Goal: Use online tool/utility

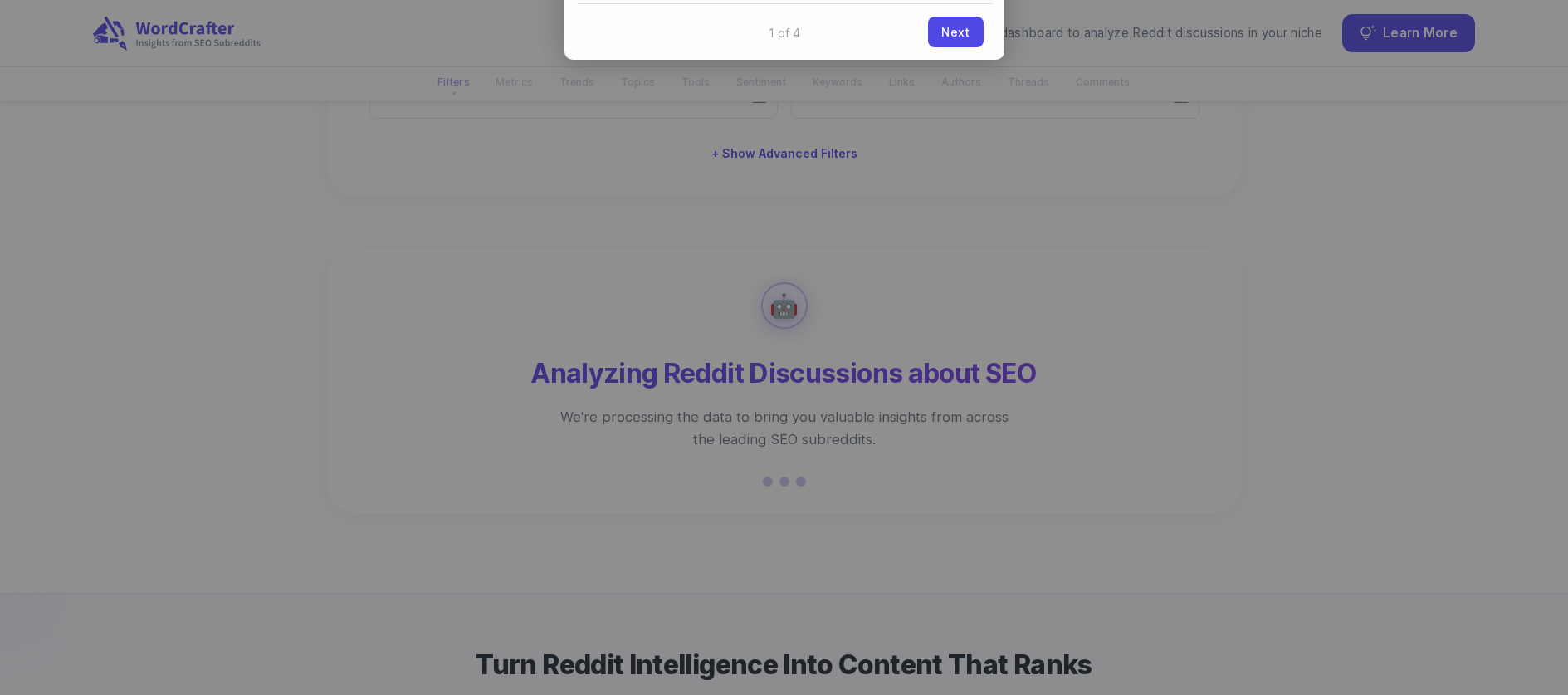
scroll to position [107, 0]
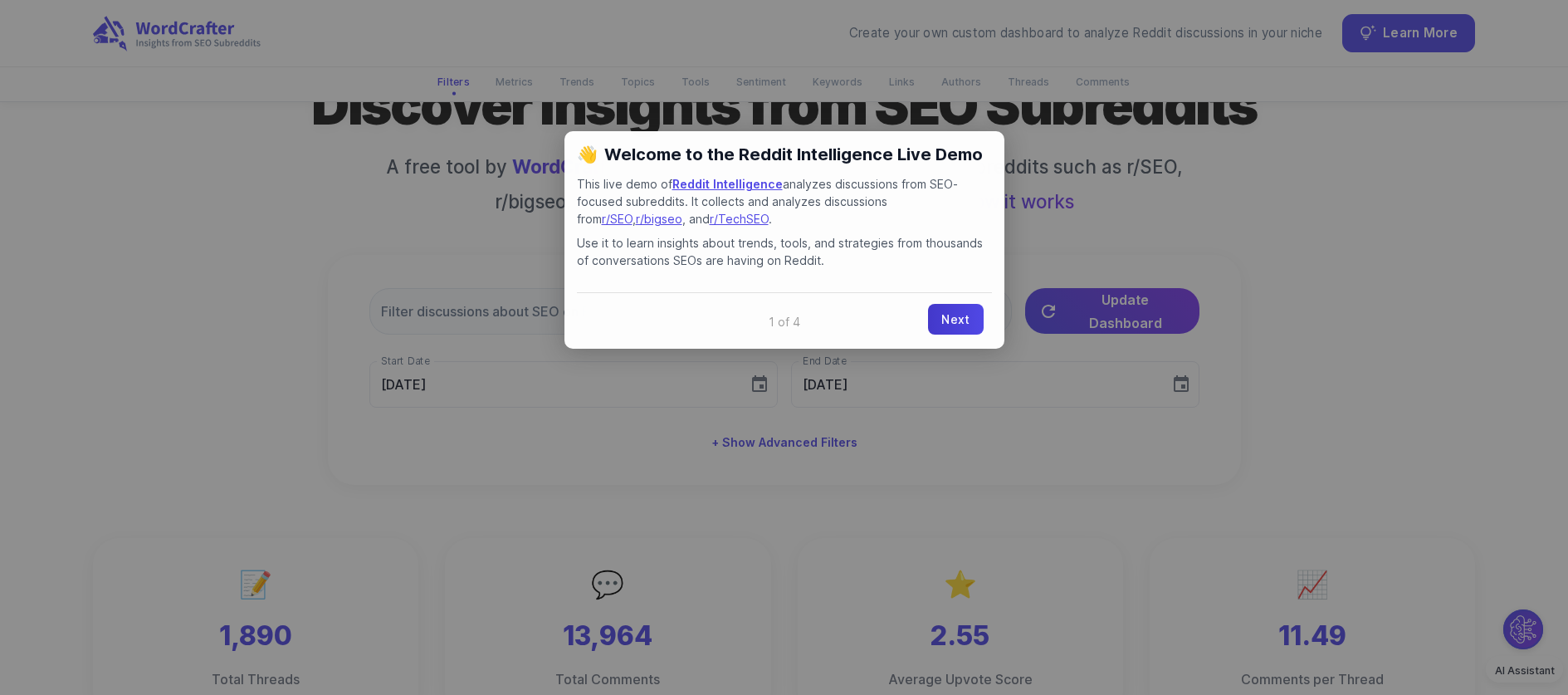
click at [966, 332] on link "Next" at bounding box center [955, 319] width 55 height 31
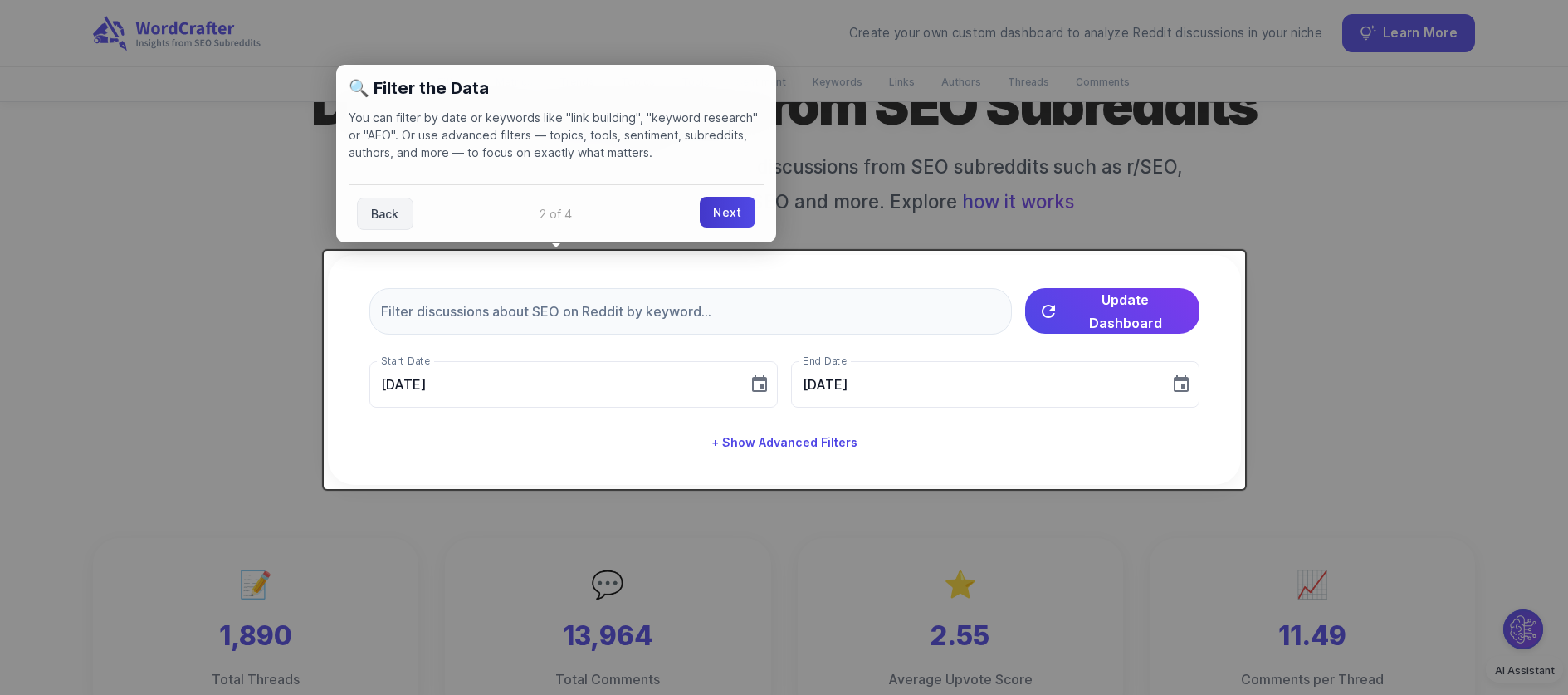
click at [733, 215] on link "Next" at bounding box center [727, 212] width 55 height 31
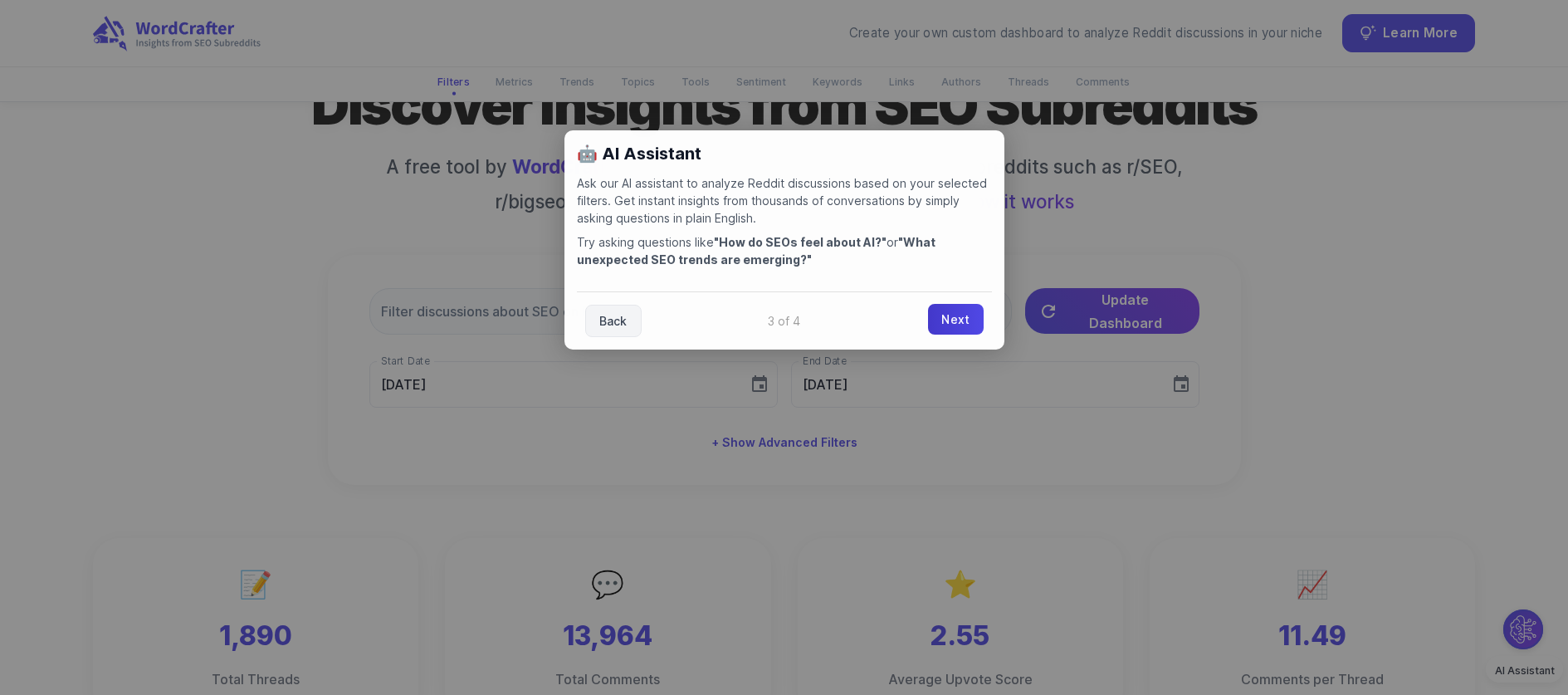
click at [951, 316] on link "Next" at bounding box center [955, 319] width 55 height 31
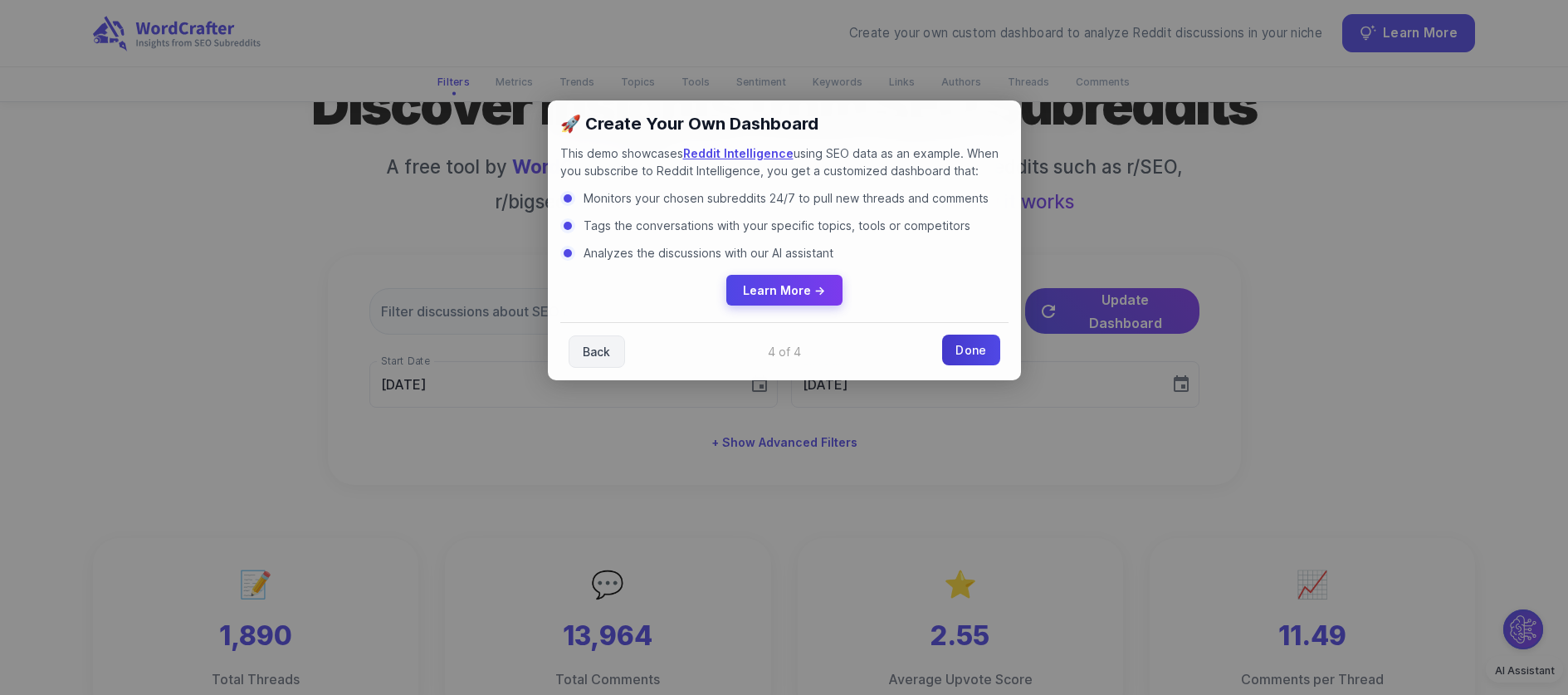
click at [982, 353] on link "Done" at bounding box center [971, 350] width 57 height 31
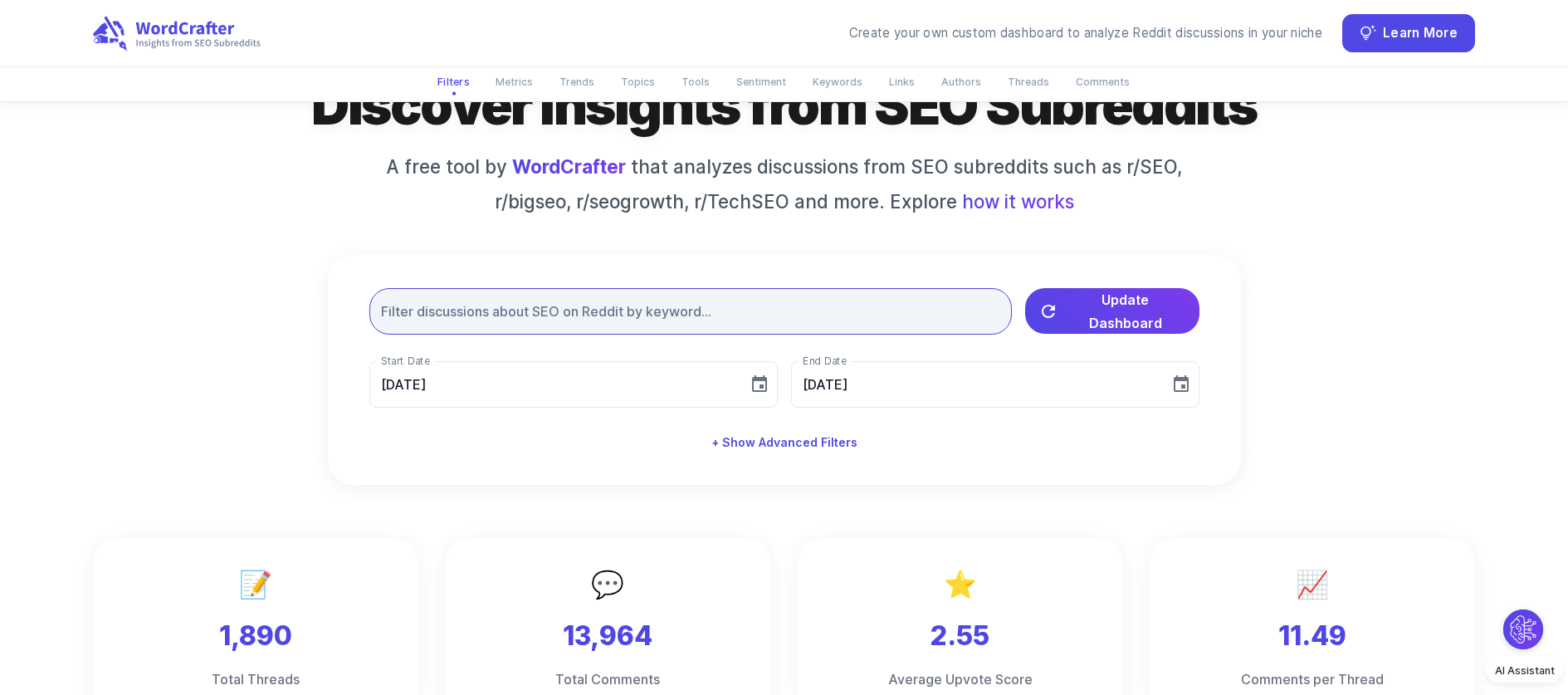
click at [756, 321] on input "text" at bounding box center [690, 312] width 643 height 47
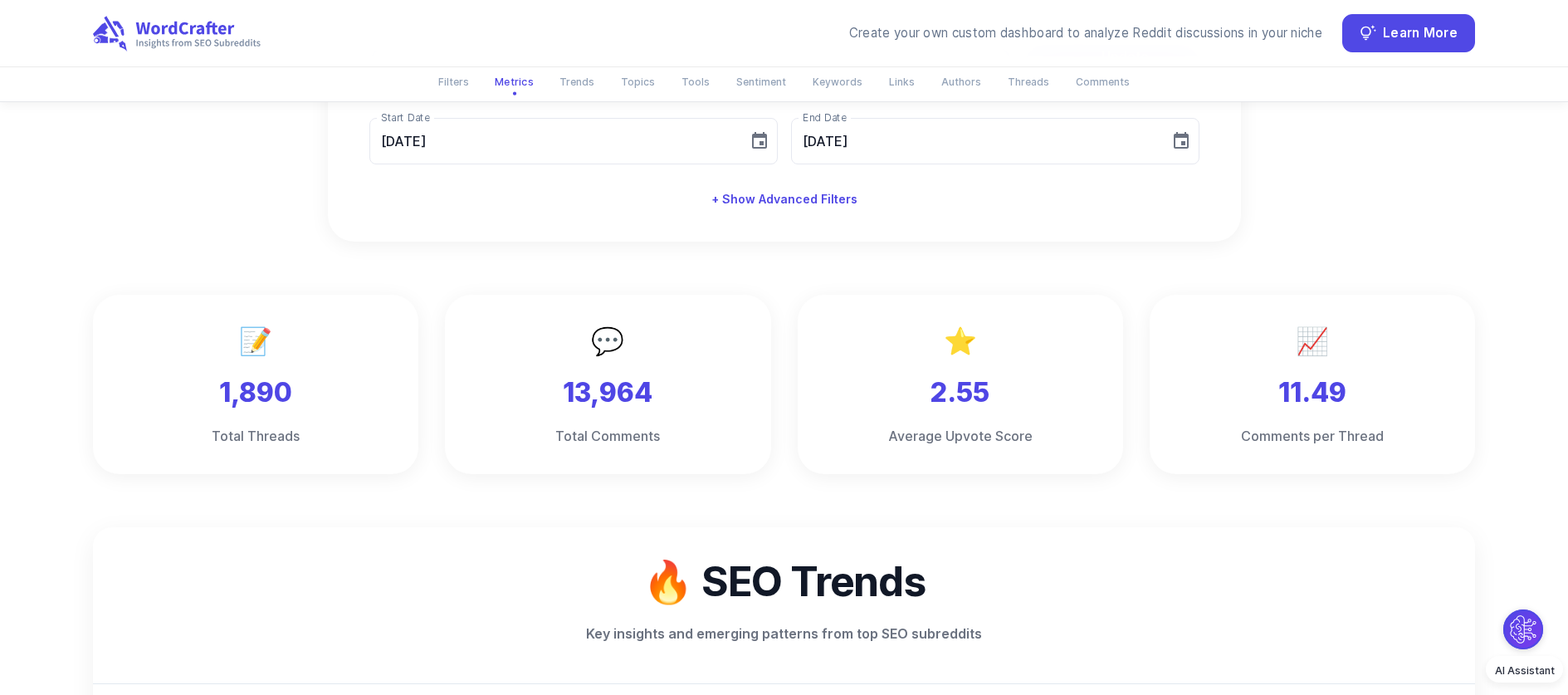
scroll to position [145, 0]
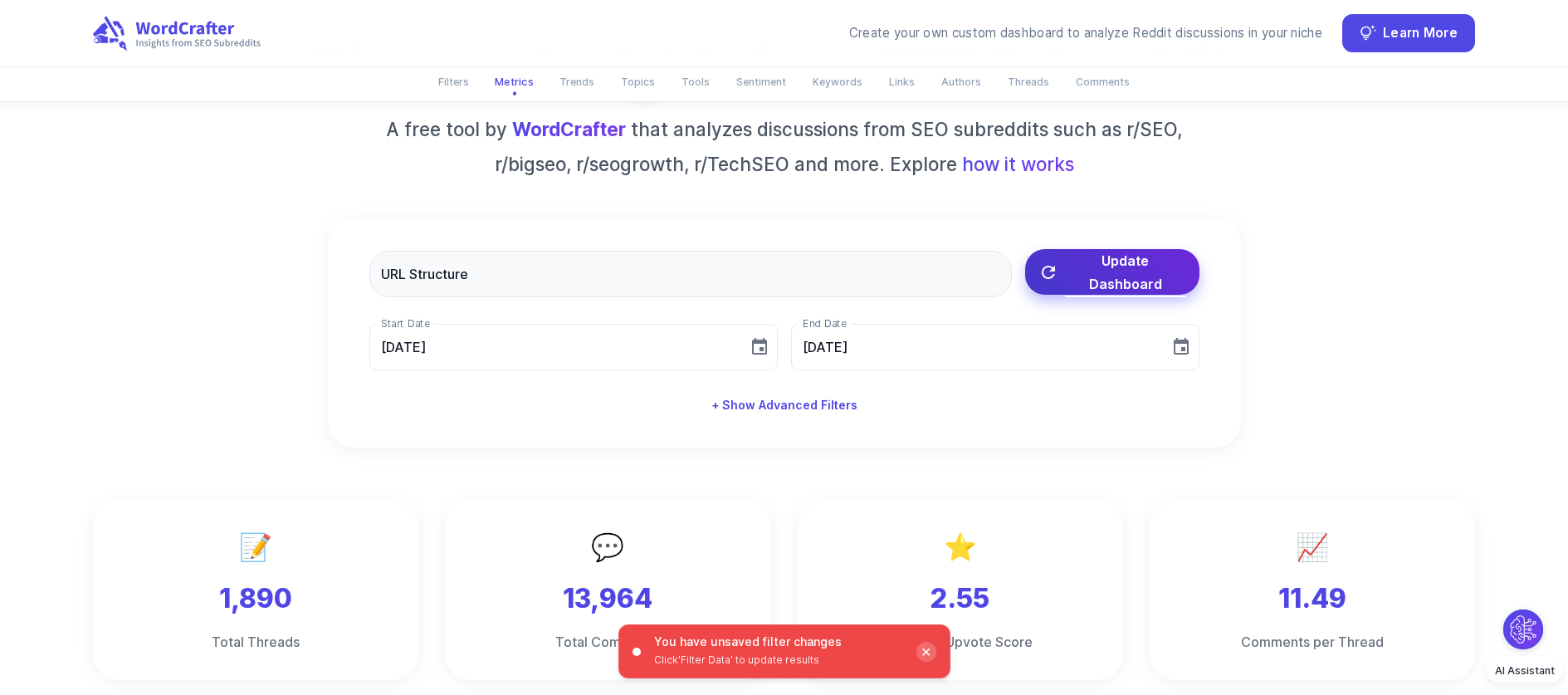
click at [1085, 282] on span "Update Dashboard" at bounding box center [1125, 272] width 121 height 47
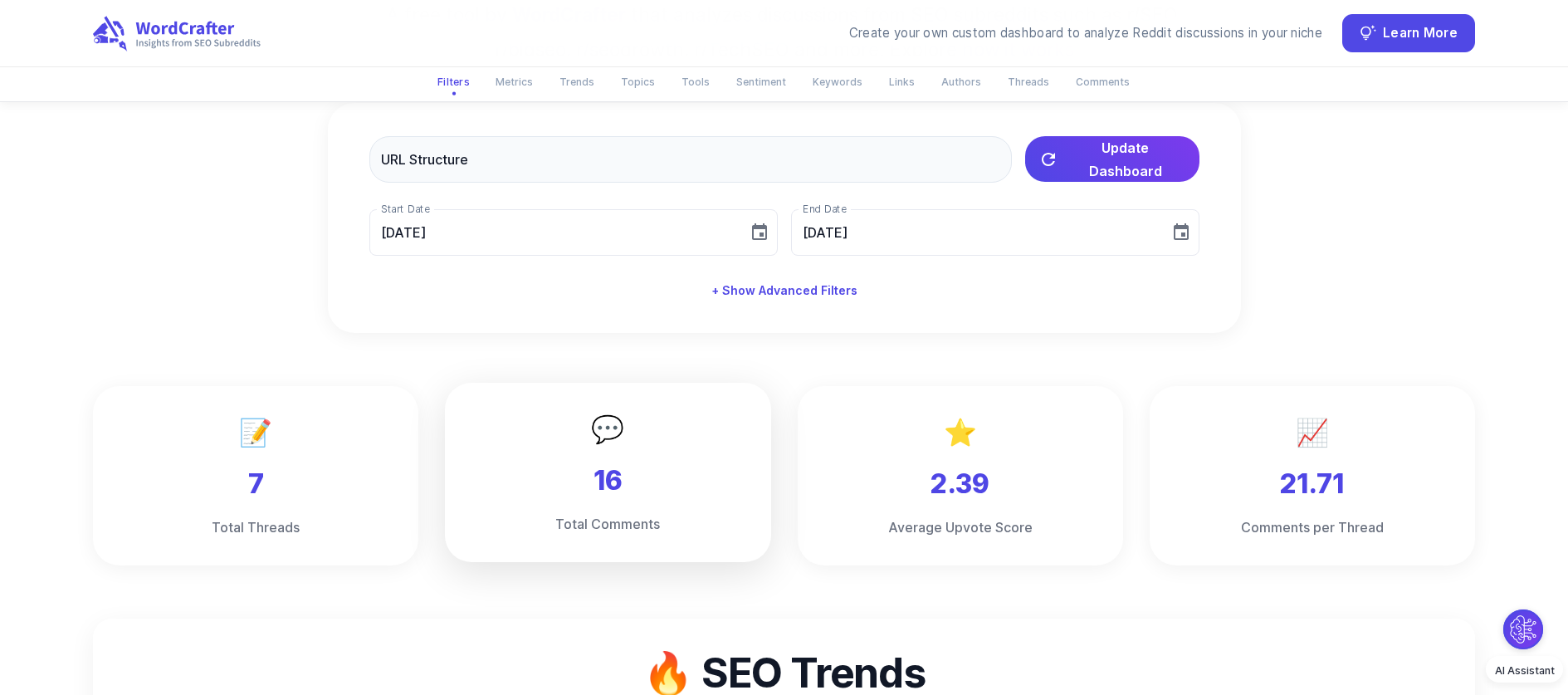
scroll to position [0, 0]
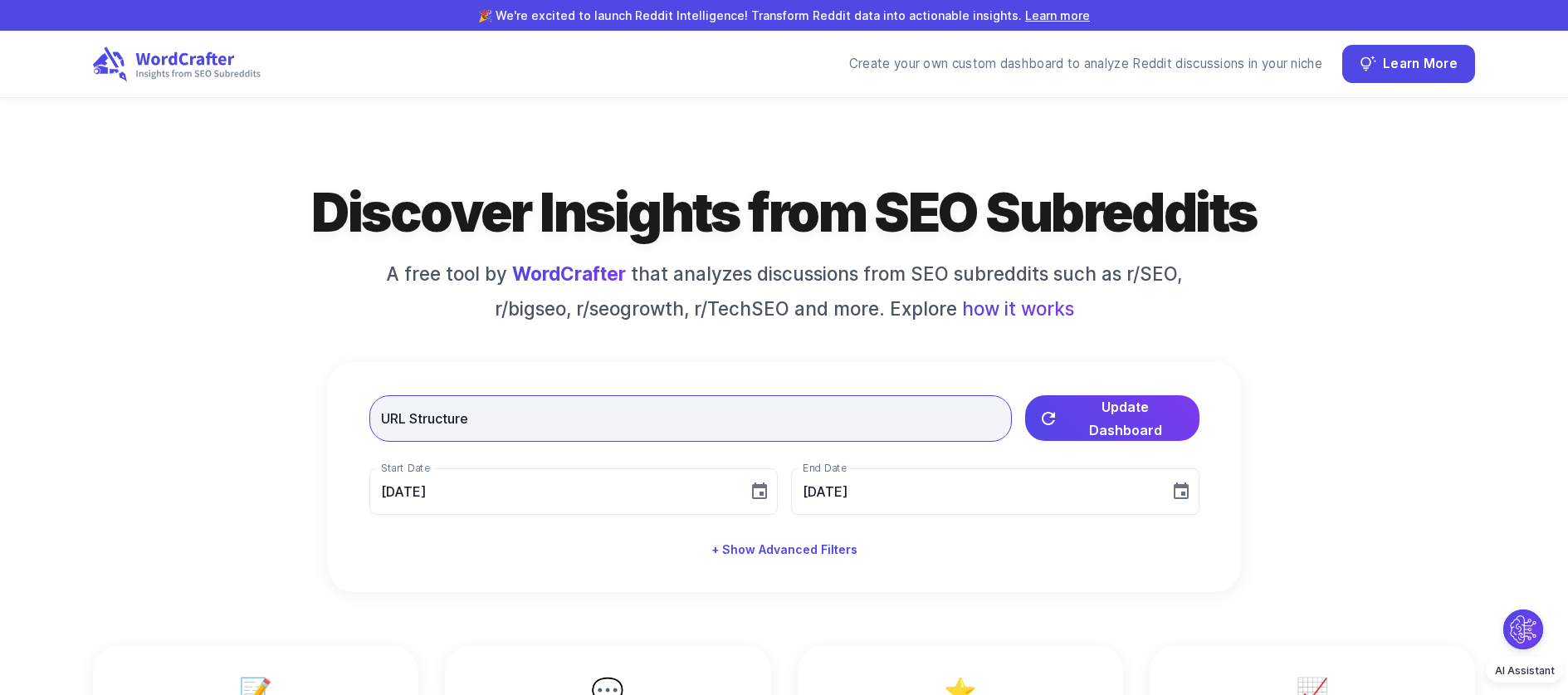
click at [516, 407] on input "URL Structure" at bounding box center [690, 418] width 643 height 47
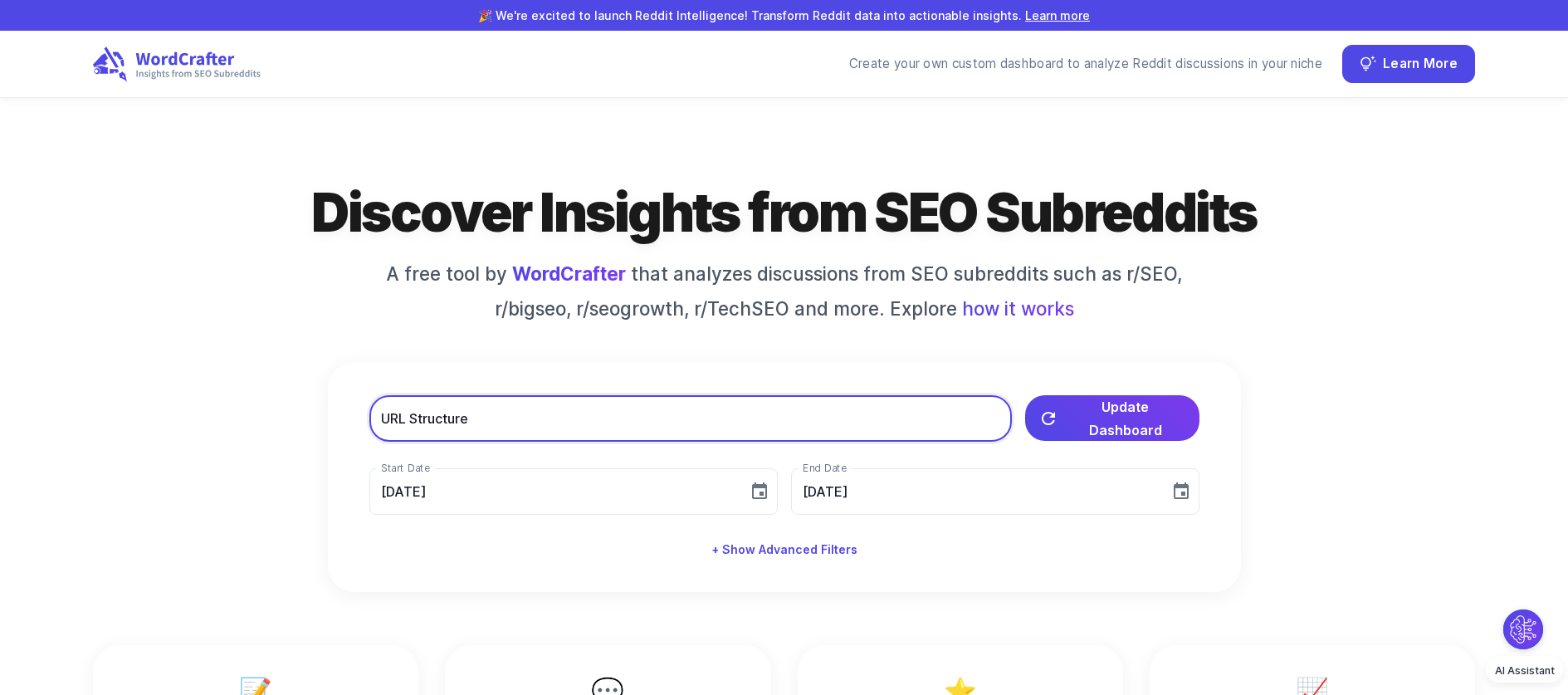
drag, startPoint x: 545, startPoint y: 411, endPoint x: 344, endPoint y: 420, distance: 201.2
click at [344, 420] on div "URL Structure ​ Update Dashboard Start Date [DATE] Start Date End Date [DATE] E…" at bounding box center [784, 477] width 913 height 230
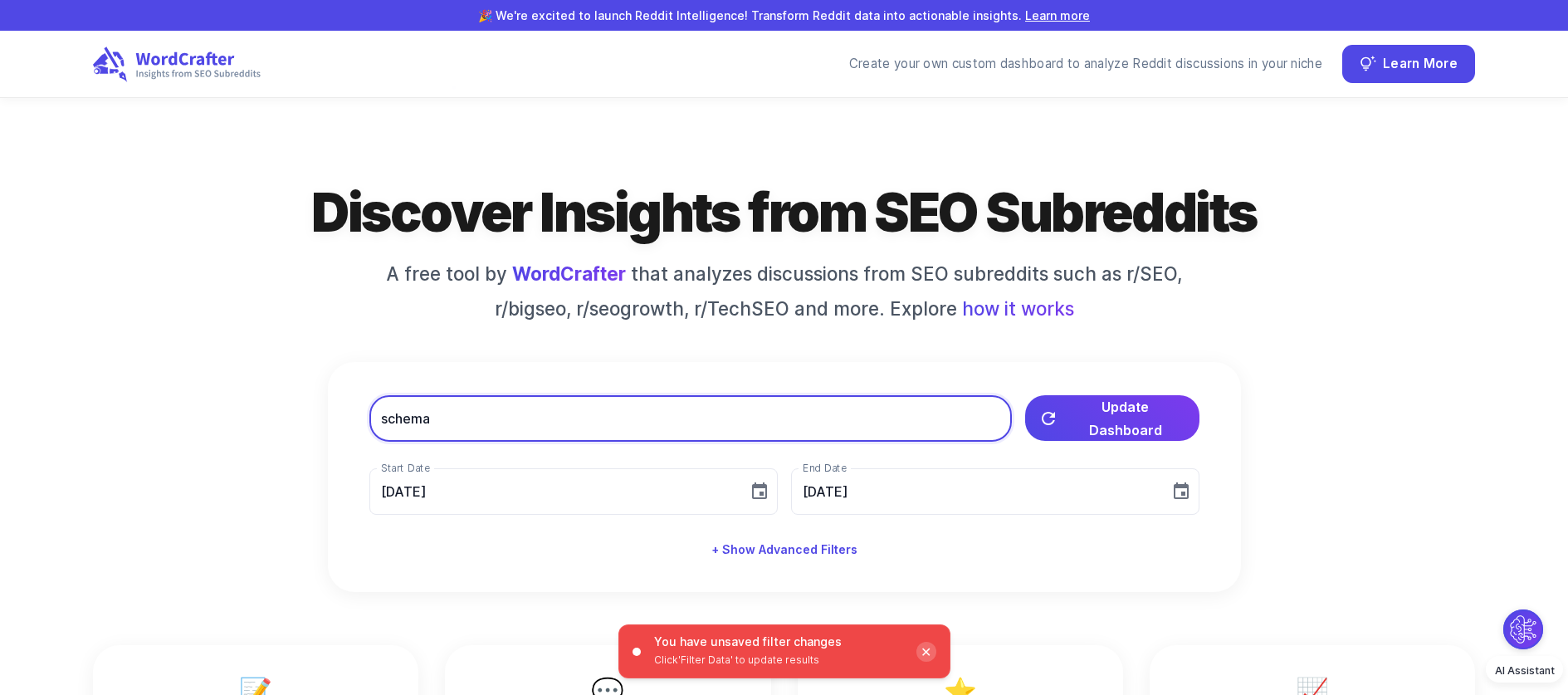
type input "schema"
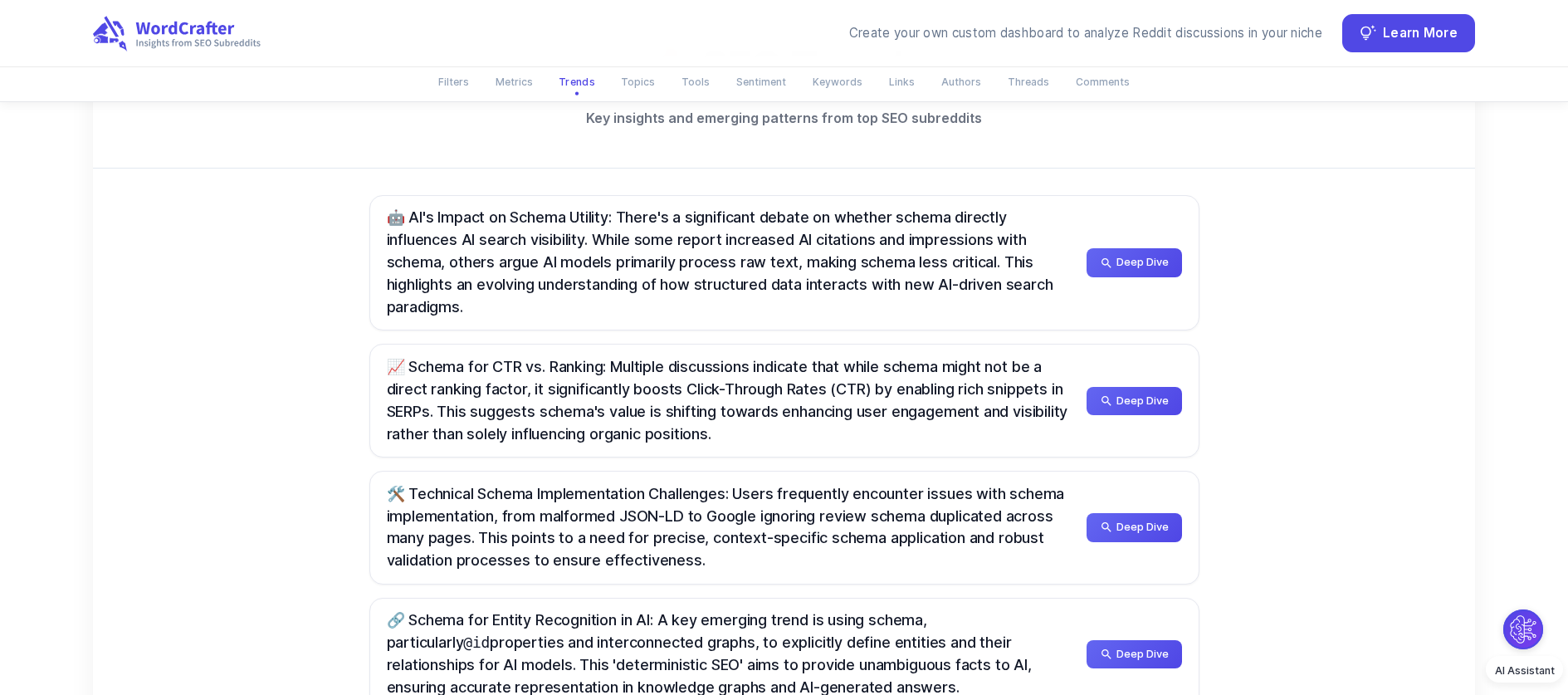
scroll to position [906, 0]
